Goal: Information Seeking & Learning: Learn about a topic

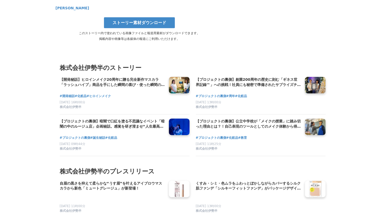
scroll to position [2063, 0]
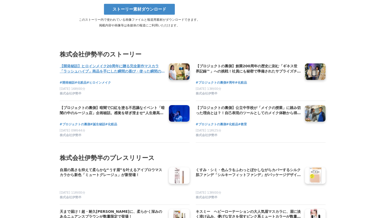
click at [106, 63] on h4 "【開発秘話】ヒロインメイク20周年に贈る完全新作マスカラ「ラッシュハイプ」商品を手にした瞬間の喜び・使った瞬間の驚きを届ける道のり" at bounding box center [112, 68] width 105 height 11
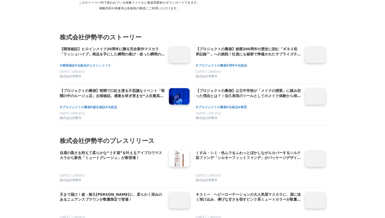
scroll to position [2597, 0]
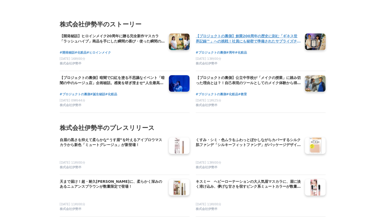
click at [219, 33] on h4 "【プロジェクトの裏側】創業200周年の歴史に刻む「ギネス世界記録™」への挑戦！社員にも秘密で準備されたサプライズチャレンジの舞台裏" at bounding box center [248, 38] width 105 height 11
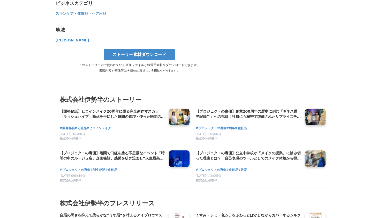
scroll to position [3032, 0]
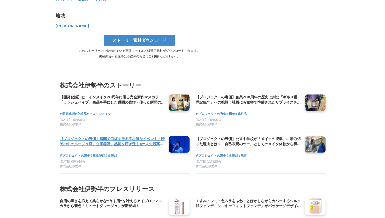
click at [130, 136] on h4 "【プロジェクトの裏側】暗闇で口紅を塗る不思議なイベント「暗闇の中のルージュ店」企画秘話。感覚を研ぎ澄ませ“人生最高のひと塗り※”を提供" at bounding box center [112, 141] width 105 height 11
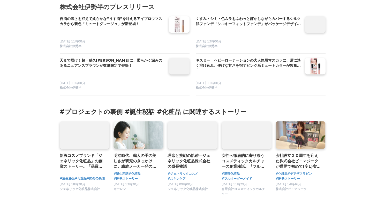
scroll to position [2680, 0]
